Goal: Check status

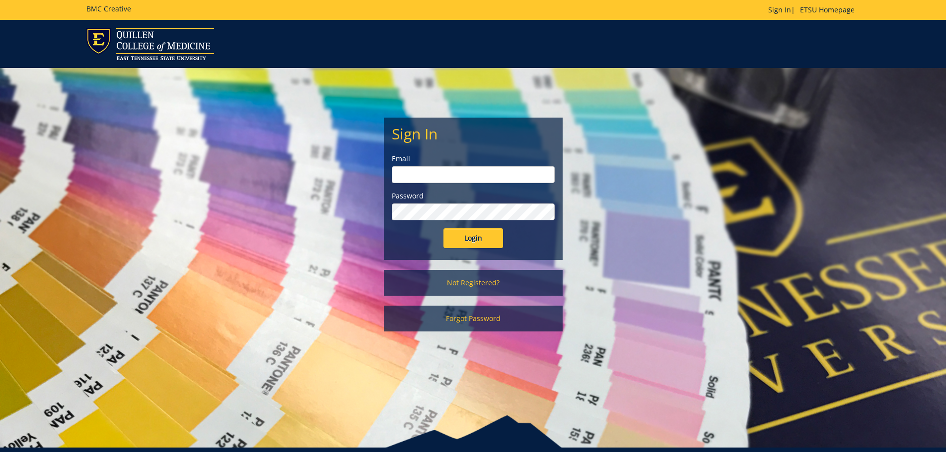
drag, startPoint x: 448, startPoint y: 172, endPoint x: 454, endPoint y: 177, distance: 7.4
click at [448, 172] on input "email" at bounding box center [473, 174] width 163 height 17
type input "[EMAIL_ADDRESS][DOMAIN_NAME]"
click at [443, 228] on input "Login" at bounding box center [473, 238] width 60 height 20
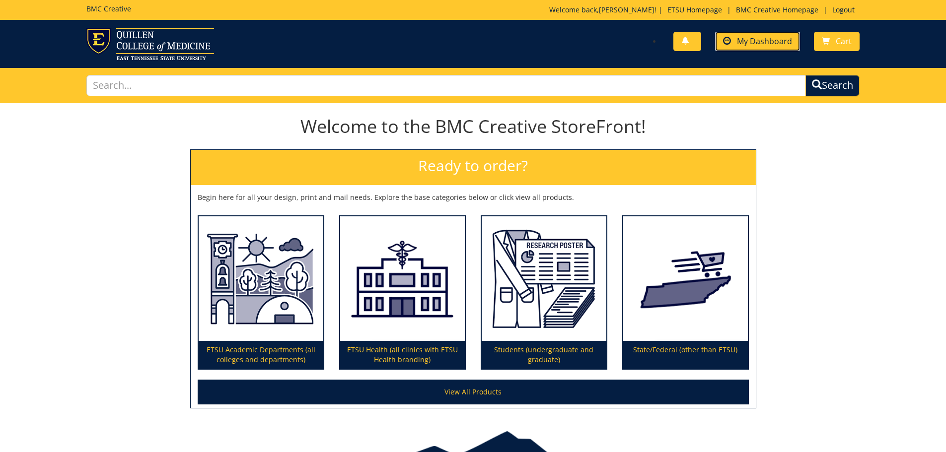
click at [750, 47] on link "My Dashboard" at bounding box center [757, 41] width 85 height 19
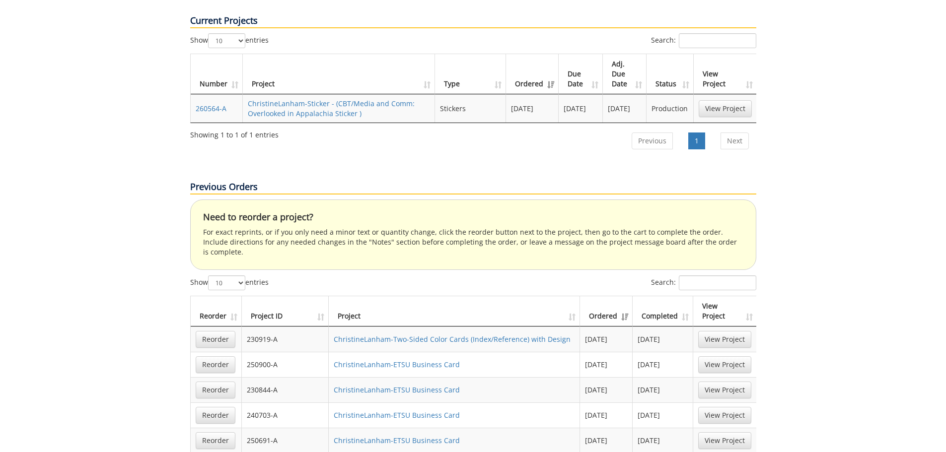
scroll to position [546, 0]
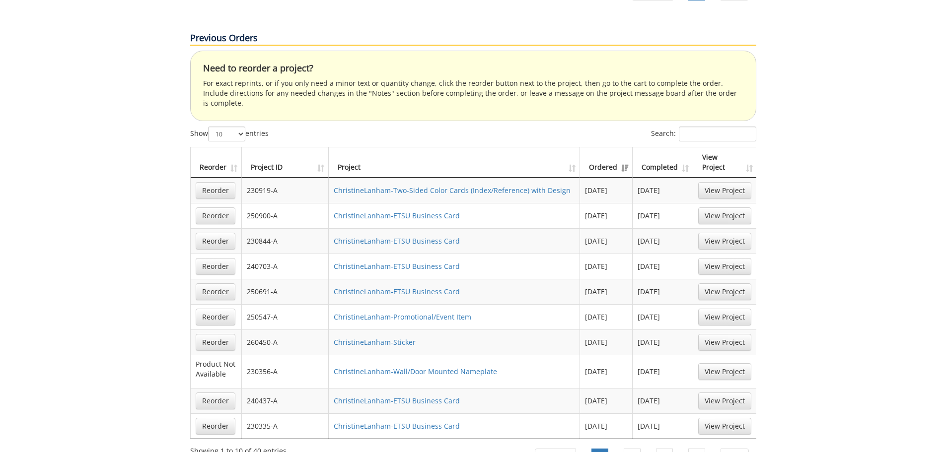
click at [262, 147] on th "Project ID" at bounding box center [285, 162] width 87 height 30
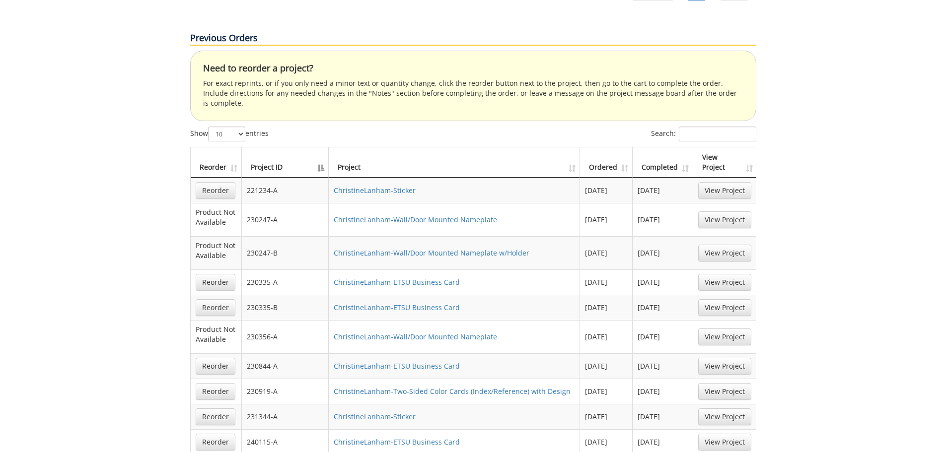
click at [263, 147] on th "Project ID" at bounding box center [285, 162] width 87 height 30
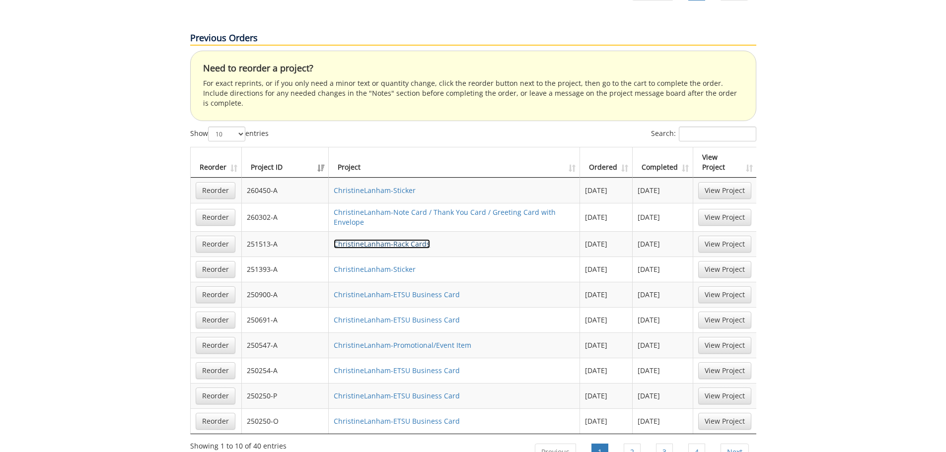
click at [353, 239] on link "ChristineLanham-Rack Cards" at bounding box center [382, 243] width 96 height 9
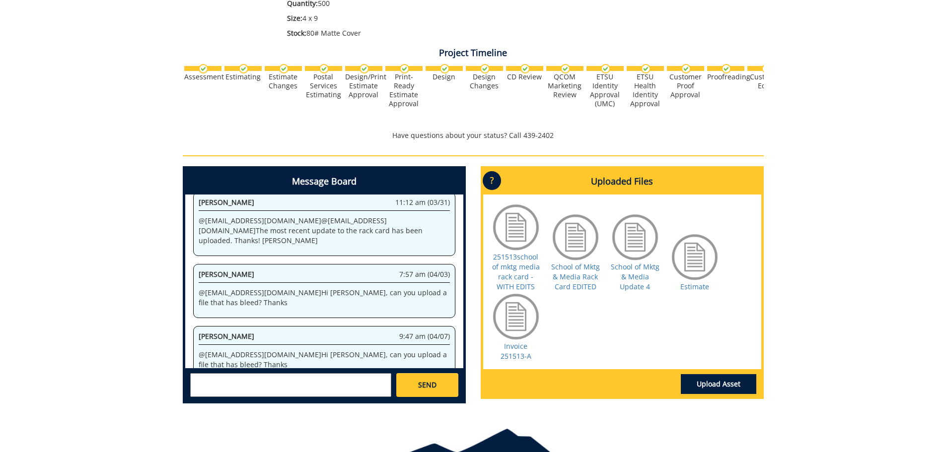
scroll to position [298, 0]
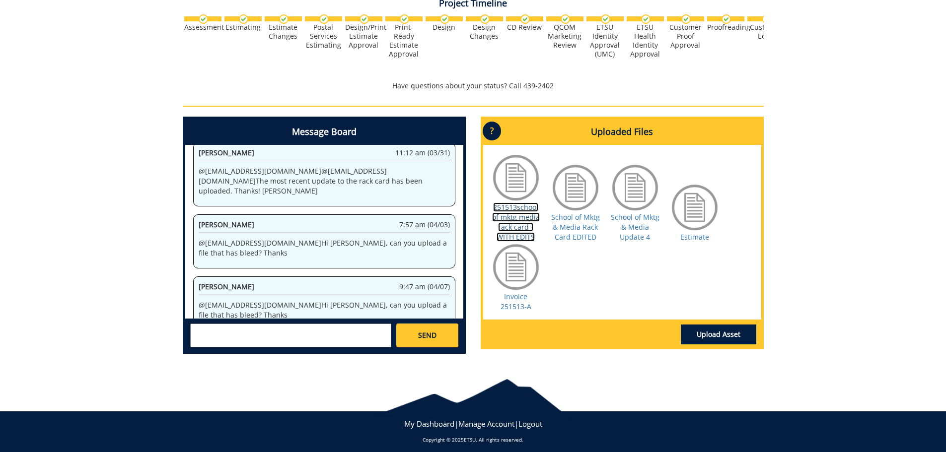
click at [510, 214] on link "251513school of mktg media rack card -WITH EDITS" at bounding box center [516, 222] width 48 height 39
click at [579, 234] on link "School of Mktg & Media Rack Card EDITED" at bounding box center [575, 226] width 49 height 29
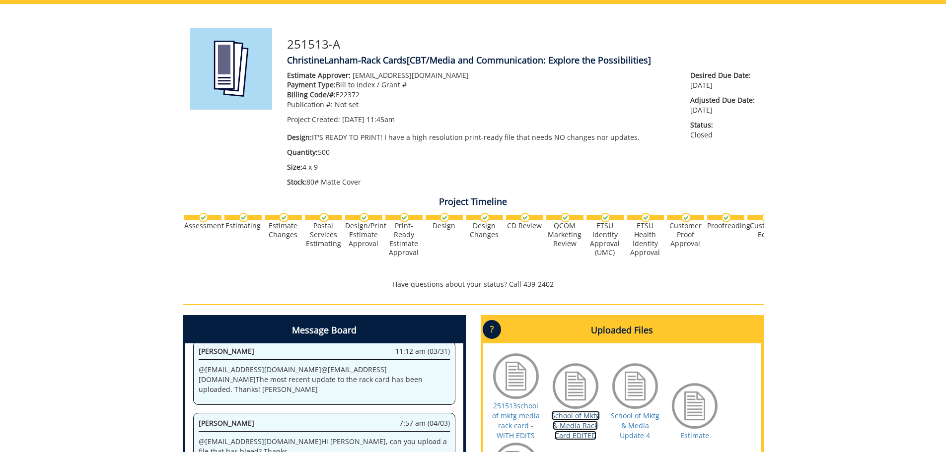
scroll to position [304, 0]
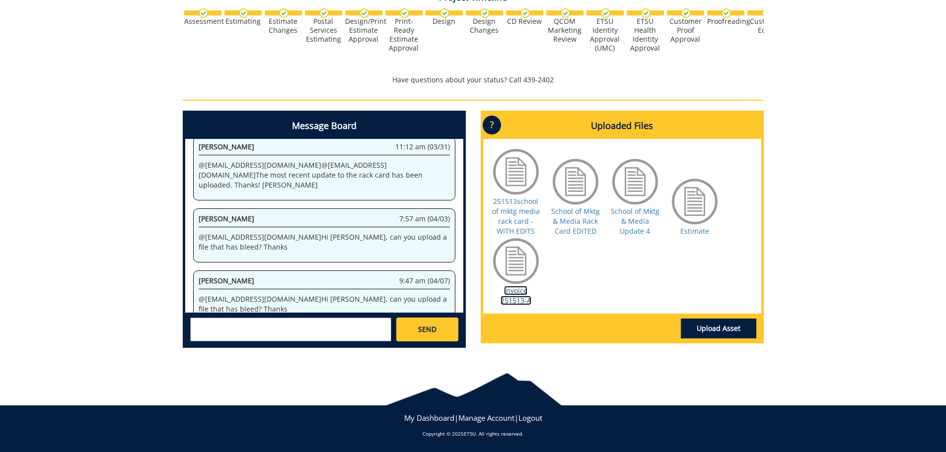
click at [516, 294] on link "Invoice 251513-A" at bounding box center [515, 295] width 31 height 19
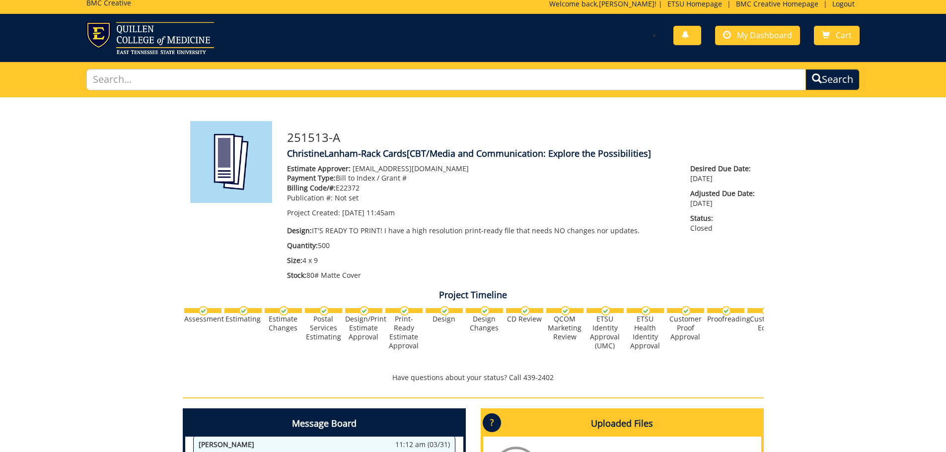
scroll to position [0, 0]
